Goal: Information Seeking & Learning: Learn about a topic

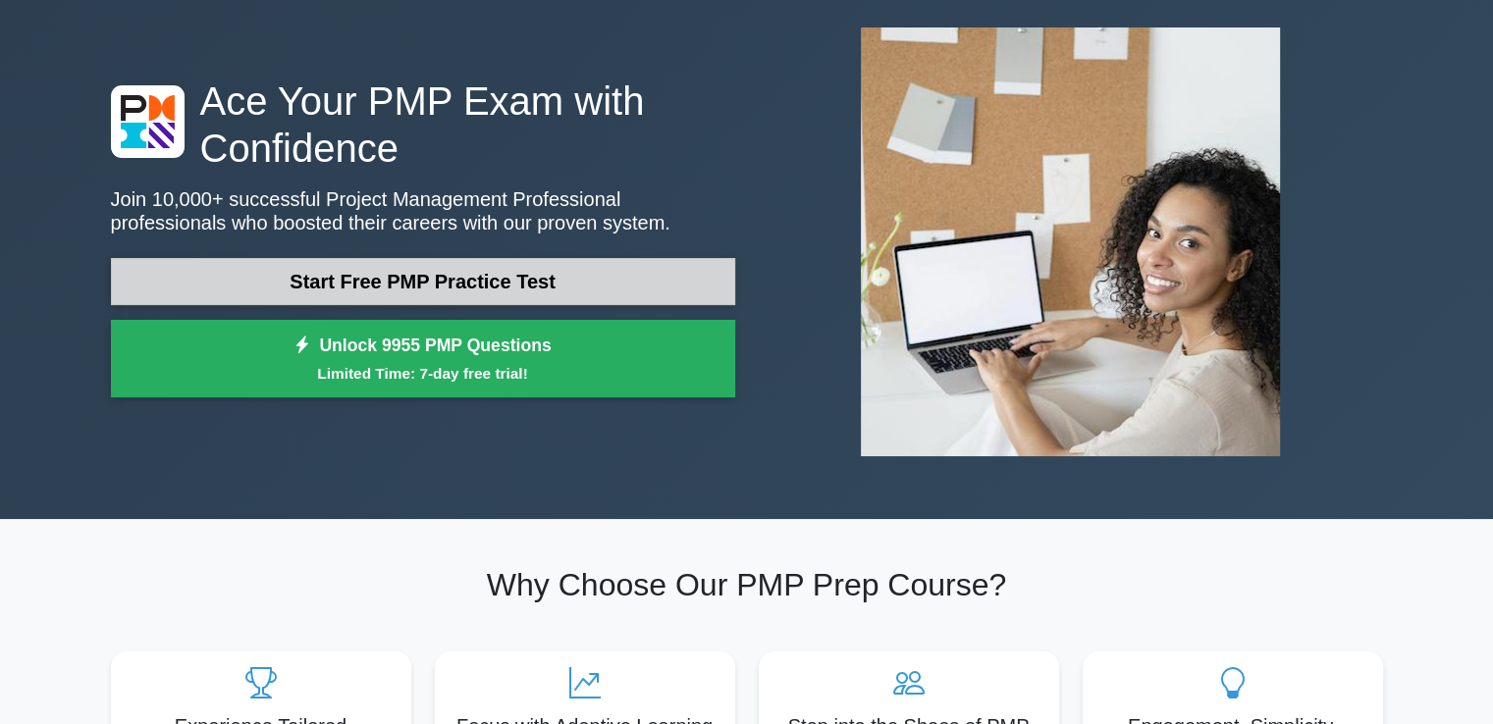
click at [473, 279] on link "Start Free PMP Practice Test" at bounding box center [423, 281] width 624 height 47
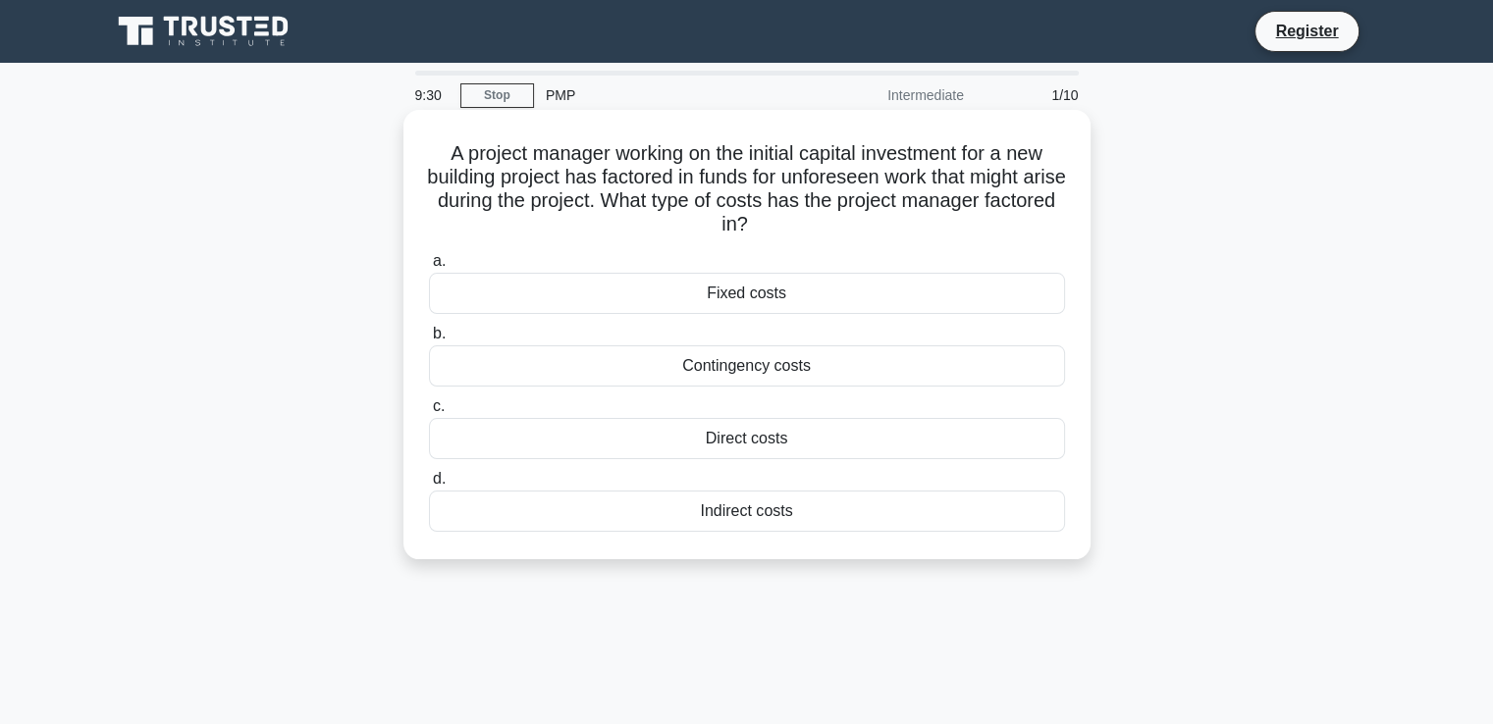
click at [730, 366] on div "Contingency costs" at bounding box center [747, 365] width 636 height 41
click at [429, 341] on input "b. Contingency costs" at bounding box center [429, 334] width 0 height 13
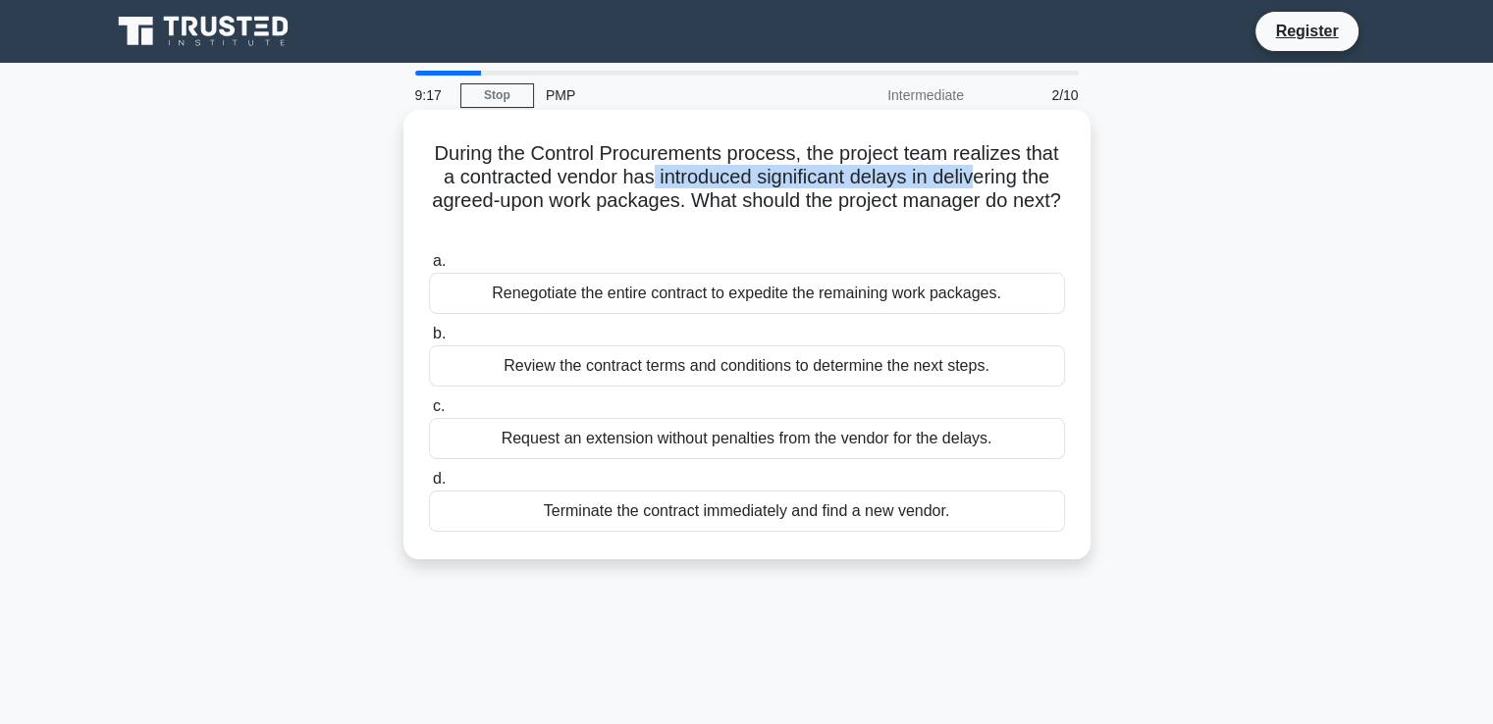
drag, startPoint x: 646, startPoint y: 176, endPoint x: 978, endPoint y: 186, distance: 331.9
click at [978, 186] on h5 "During the Control Procurements process, the project team realizes that a contr…" at bounding box center [747, 189] width 640 height 96
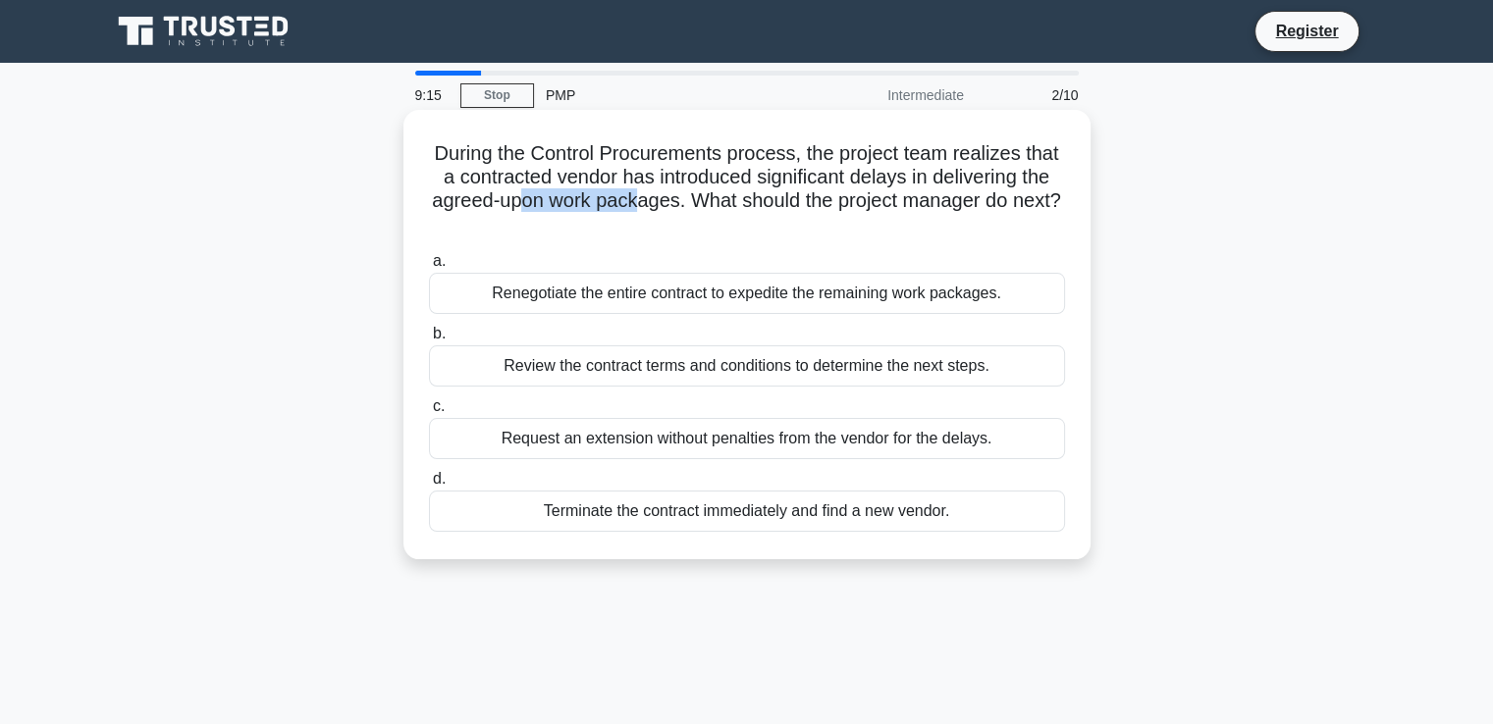
drag, startPoint x: 540, startPoint y: 206, endPoint x: 668, endPoint y: 205, distance: 128.6
click at [666, 206] on h5 "During the Control Procurements process, the project team realizes that a contr…" at bounding box center [747, 189] width 640 height 96
drag, startPoint x: 758, startPoint y: 199, endPoint x: 864, endPoint y: 205, distance: 106.2
click at [864, 205] on h5 "During the Control Procurements process, the project team realizes that a contr…" at bounding box center [747, 189] width 640 height 96
drag, startPoint x: 516, startPoint y: 368, endPoint x: 989, endPoint y: 366, distance: 473.1
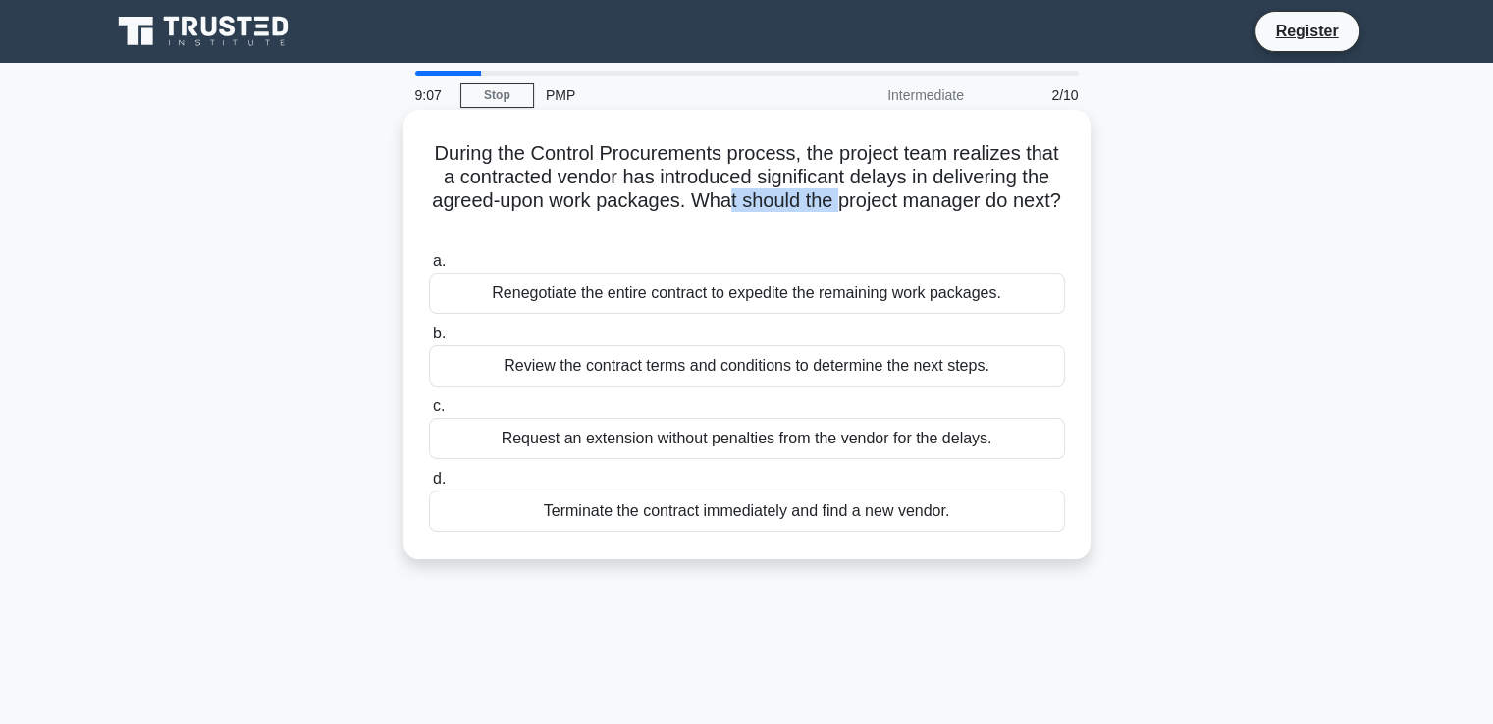
click at [989, 366] on div "Review the contract terms and conditions to determine the next steps." at bounding box center [747, 365] width 636 height 41
drag, startPoint x: 499, startPoint y: 440, endPoint x: 996, endPoint y: 453, distance: 497.8
click at [996, 453] on div "Request an extension without penalties from the vendor for the delays." at bounding box center [747, 438] width 636 height 41
drag, startPoint x: 546, startPoint y: 512, endPoint x: 961, endPoint y: 510, distance: 415.2
click at [961, 510] on div "Terminate the contract immediately and find a new vendor." at bounding box center [747, 511] width 636 height 41
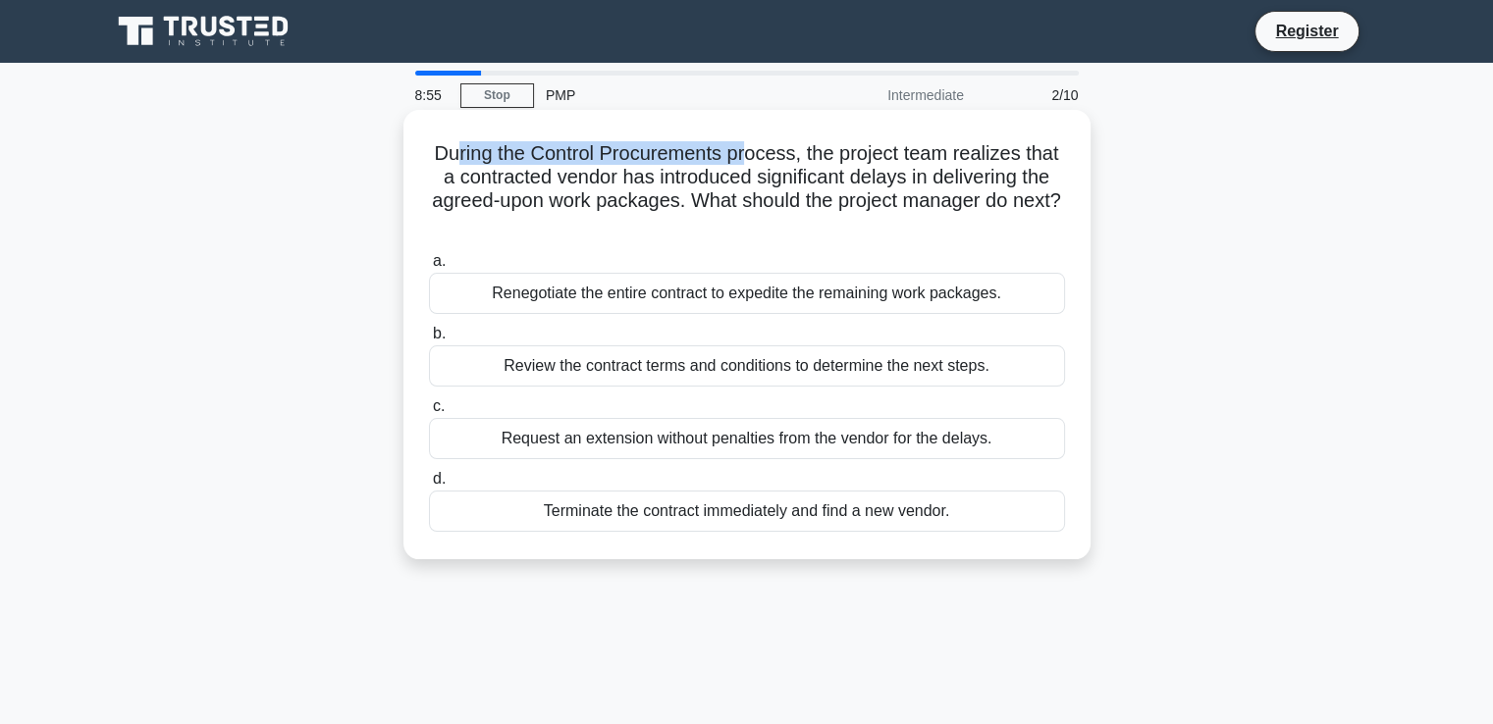
drag, startPoint x: 452, startPoint y: 154, endPoint x: 754, endPoint y: 162, distance: 301.4
click at [752, 162] on h5 "During the Control Procurements process, the project team realizes that a contr…" at bounding box center [747, 189] width 640 height 96
click at [720, 205] on h5 "During the Control Procurements process, the project team realizes that a contr…" at bounding box center [747, 189] width 640 height 96
click at [882, 300] on div "Renegotiate the entire contract to expedite the remaining work packages." at bounding box center [747, 293] width 636 height 41
click at [429, 268] on input "a. Renegotiate the entire contract to expedite the remaining work packages." at bounding box center [429, 261] width 0 height 13
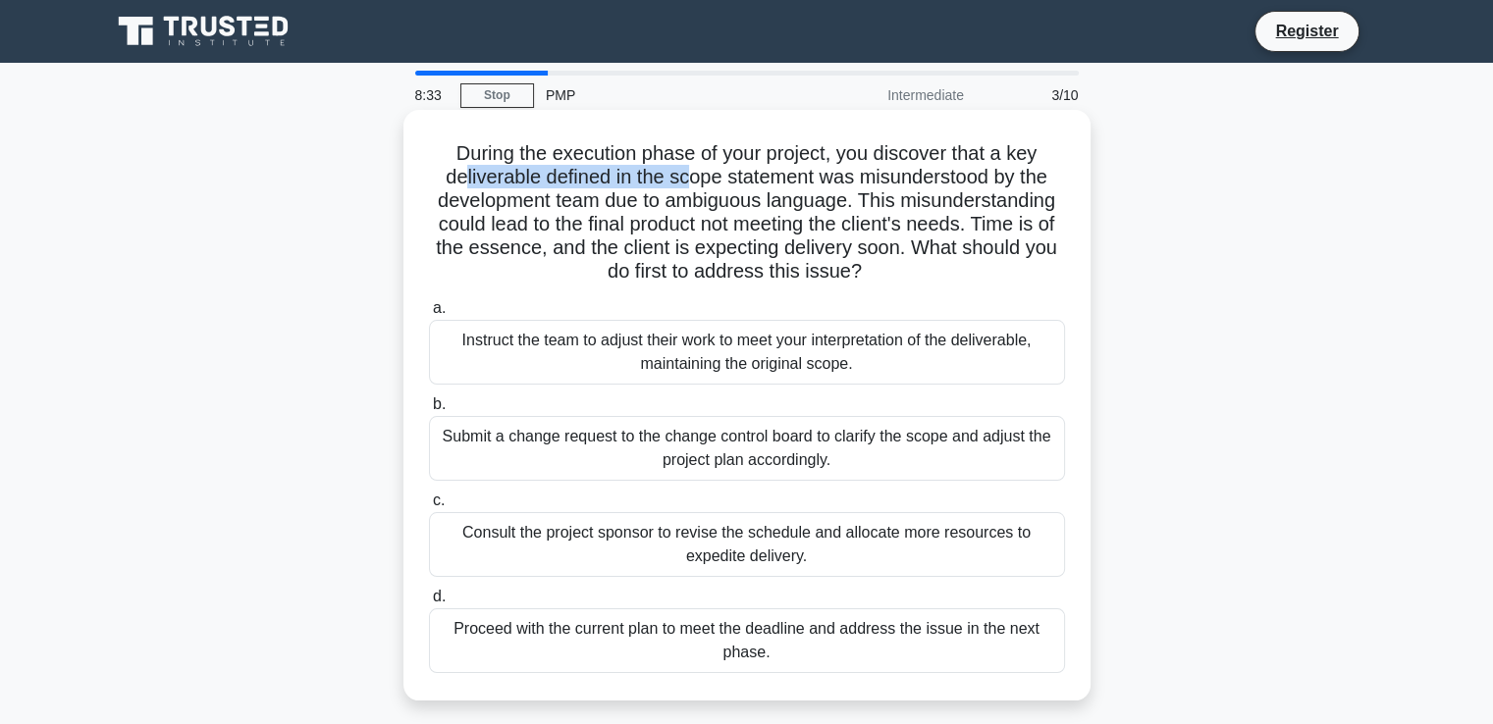
drag, startPoint x: 459, startPoint y: 180, endPoint x: 692, endPoint y: 179, distance: 232.6
click at [691, 179] on h5 "During the execution phase of your project, you discover that a key deliverable…" at bounding box center [747, 212] width 640 height 143
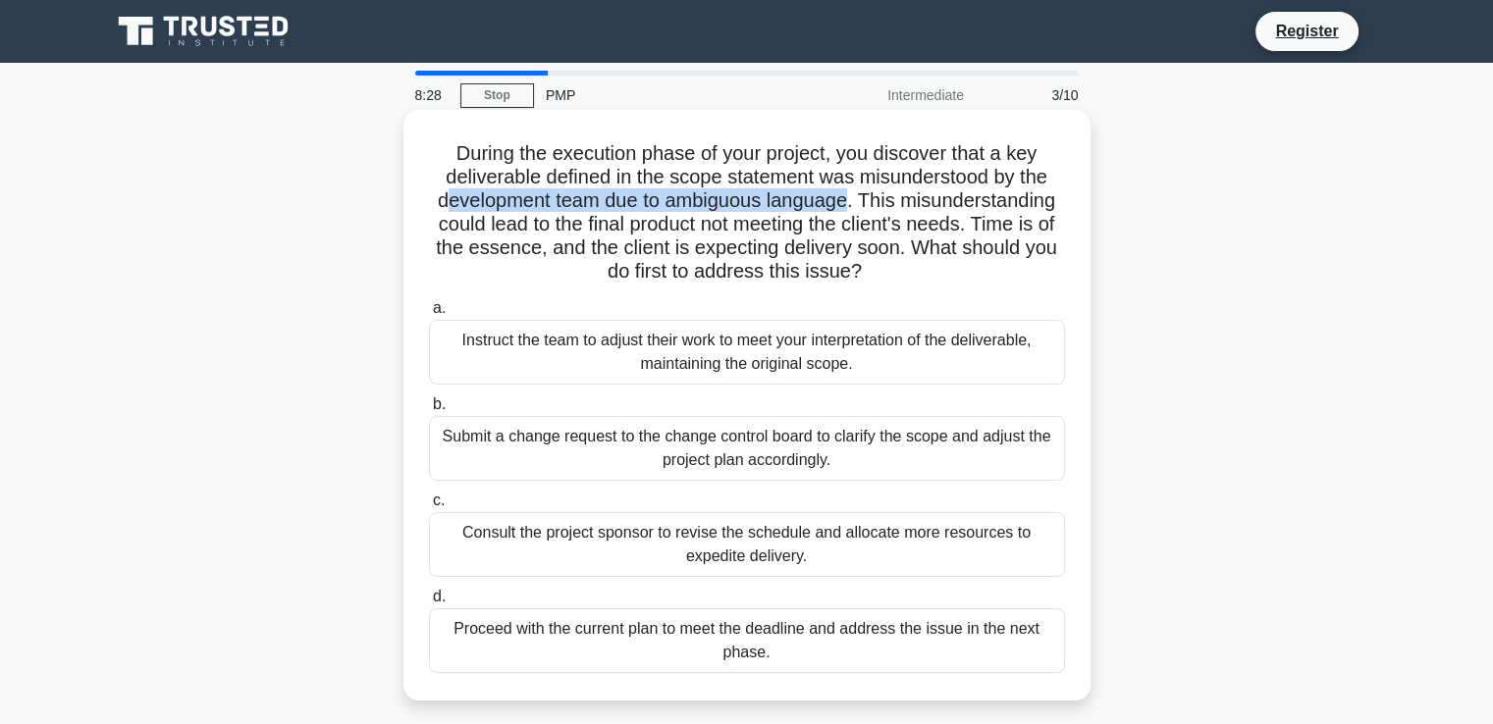
drag, startPoint x: 438, startPoint y: 197, endPoint x: 849, endPoint y: 198, distance: 411.3
click at [849, 198] on h5 "During the execution phase of your project, you discover that a key deliverable…" at bounding box center [747, 212] width 640 height 143
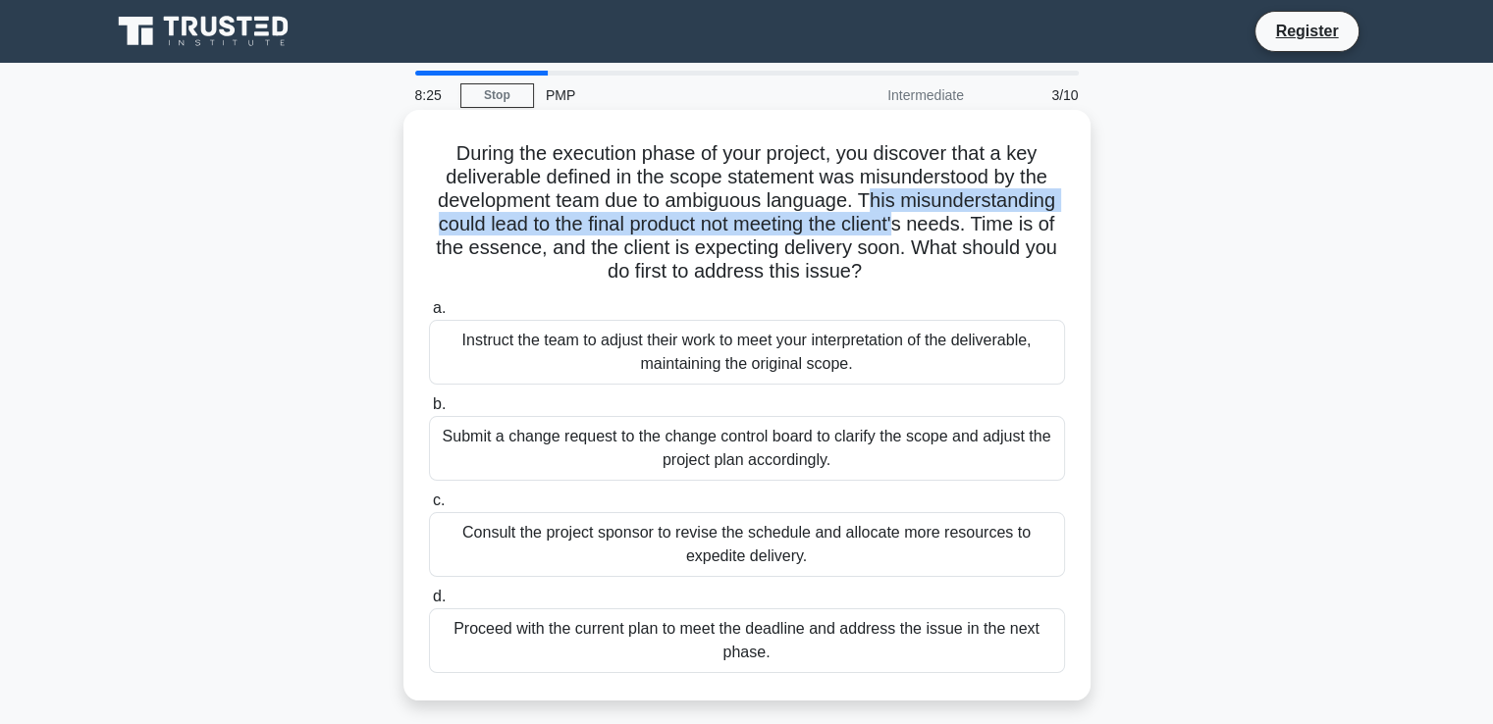
drag, startPoint x: 868, startPoint y: 205, endPoint x: 919, endPoint y: 232, distance: 57.5
click at [919, 232] on h5 "During the execution phase of your project, you discover that a key deliverable…" at bounding box center [747, 212] width 640 height 143
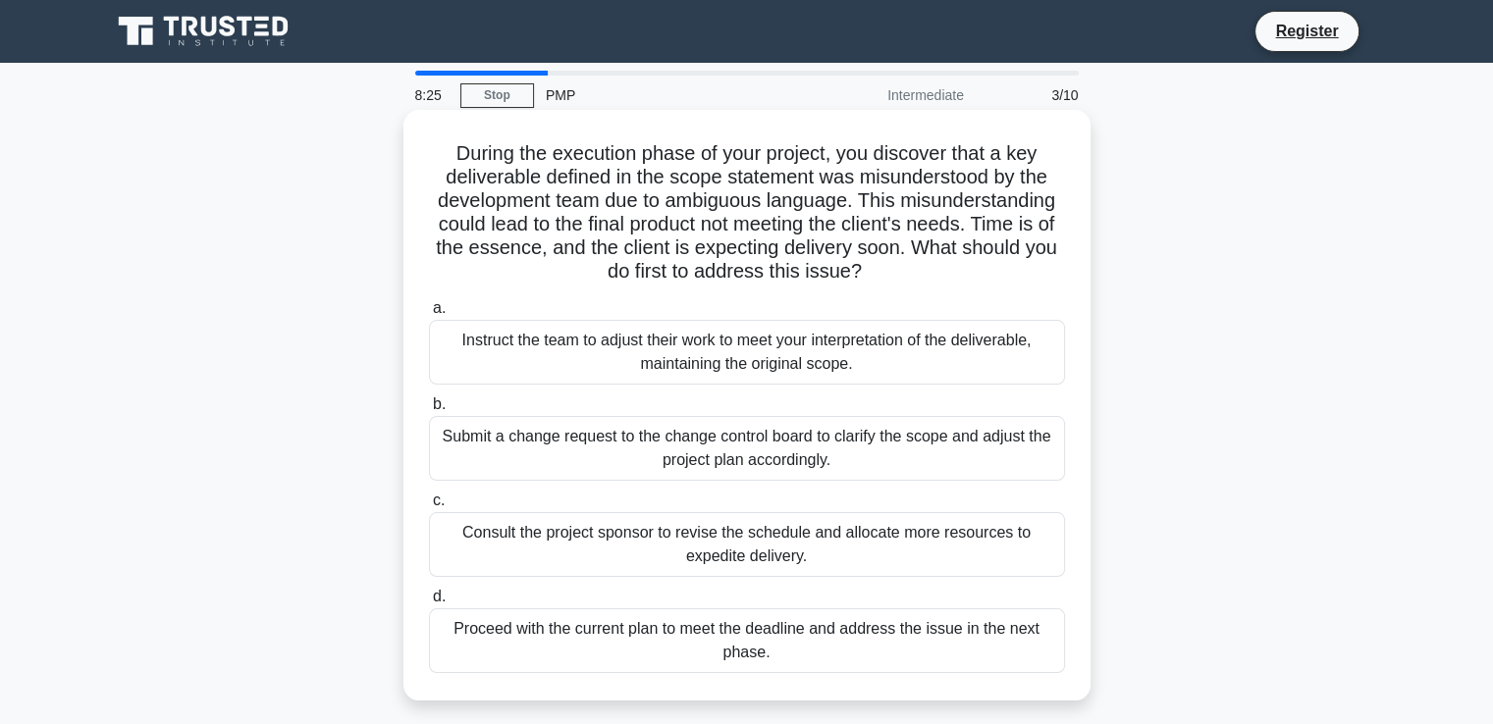
click at [746, 278] on h5 "During the execution phase of your project, you discover that a key deliverable…" at bounding box center [747, 212] width 640 height 143
click at [685, 433] on div "Submit a change request to the change control board to clarify the scope and ad…" at bounding box center [747, 448] width 636 height 65
click at [429, 411] on input "b. Submit a change request to the change control board to clarify the scope and…" at bounding box center [429, 404] width 0 height 13
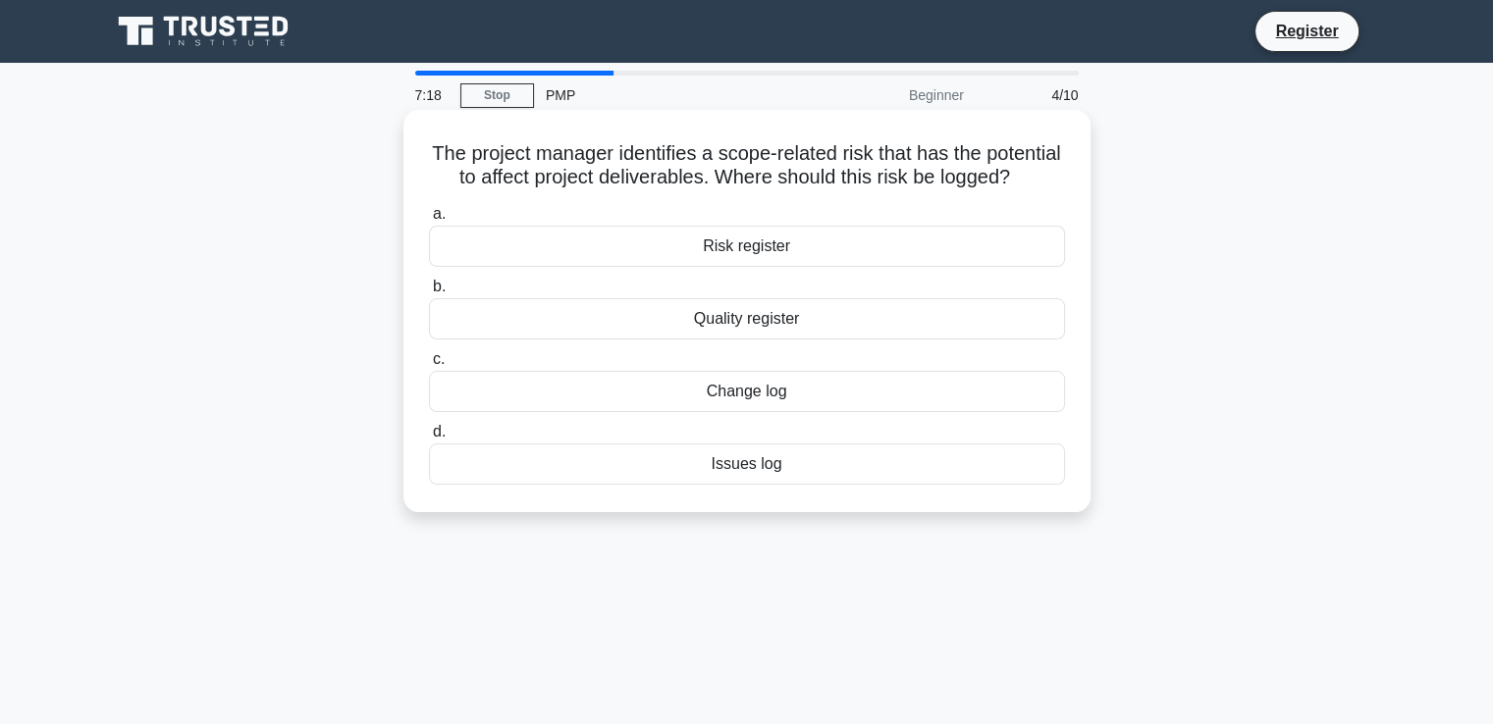
click at [746, 484] on div "Issues log" at bounding box center [747, 464] width 636 height 41
click at [429, 439] on input "d. Issues log" at bounding box center [429, 432] width 0 height 13
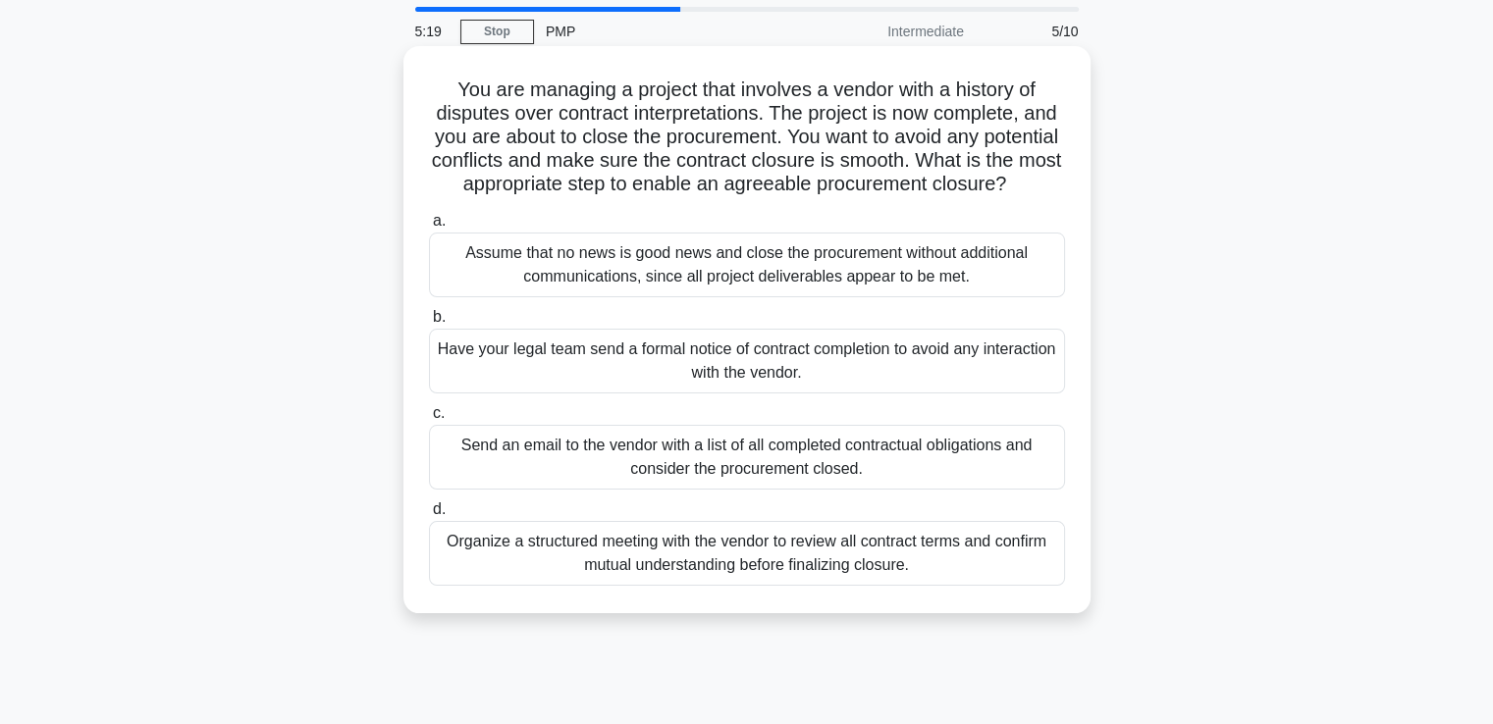
scroll to position [98, 0]
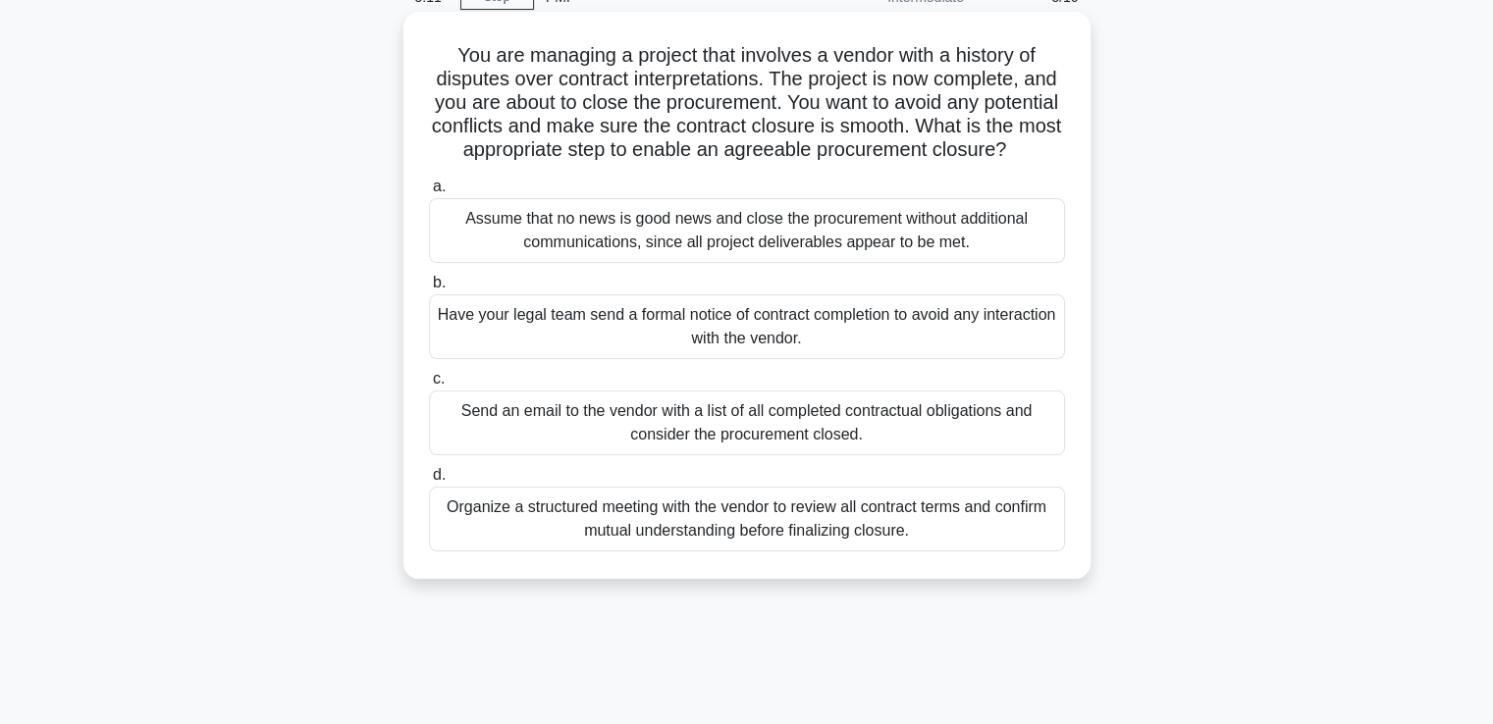
click at [698, 539] on div "Organize a structured meeting with the vendor to review all contract terms and …" at bounding box center [747, 519] width 636 height 65
click at [429, 482] on input "d. Organize a structured meeting with the vendor to review all contract terms a…" at bounding box center [429, 475] width 0 height 13
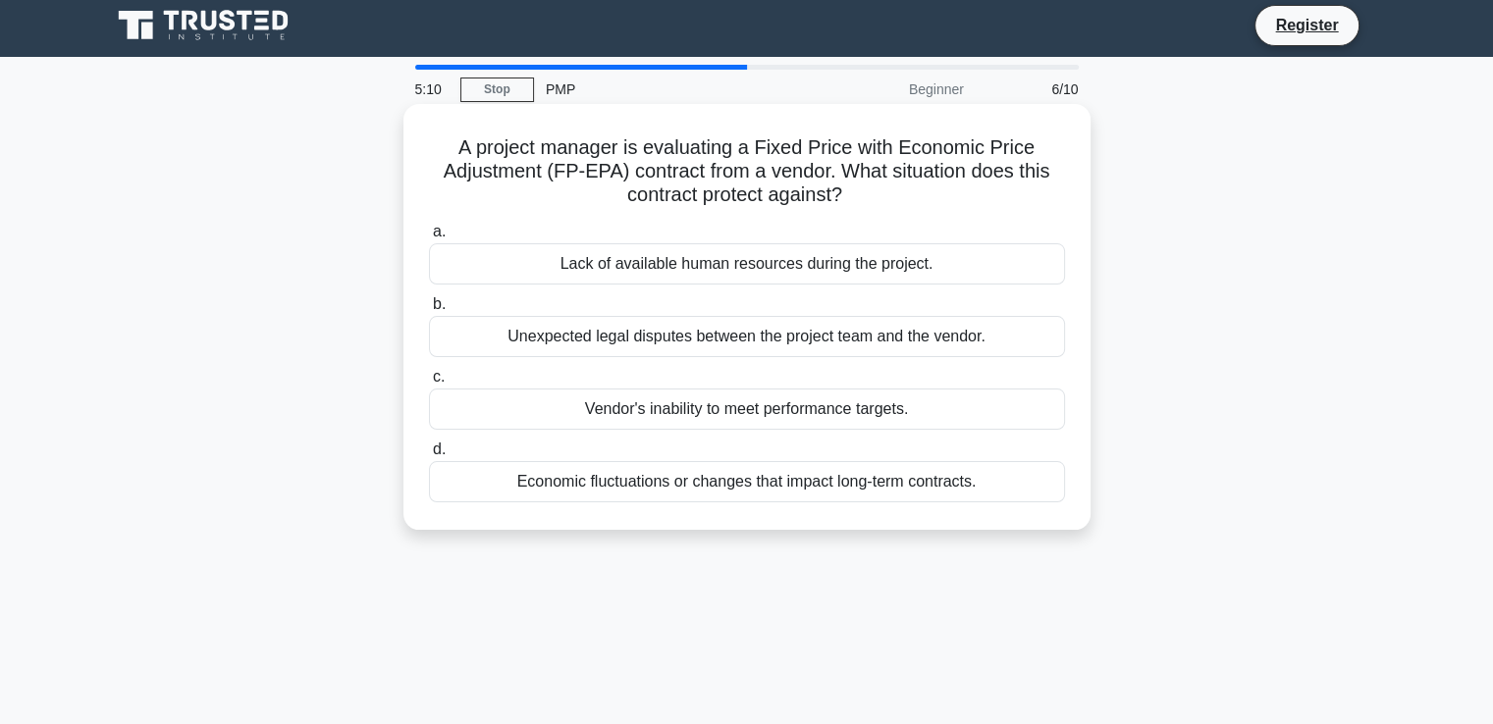
scroll to position [0, 0]
